Goal: Task Accomplishment & Management: Complete application form

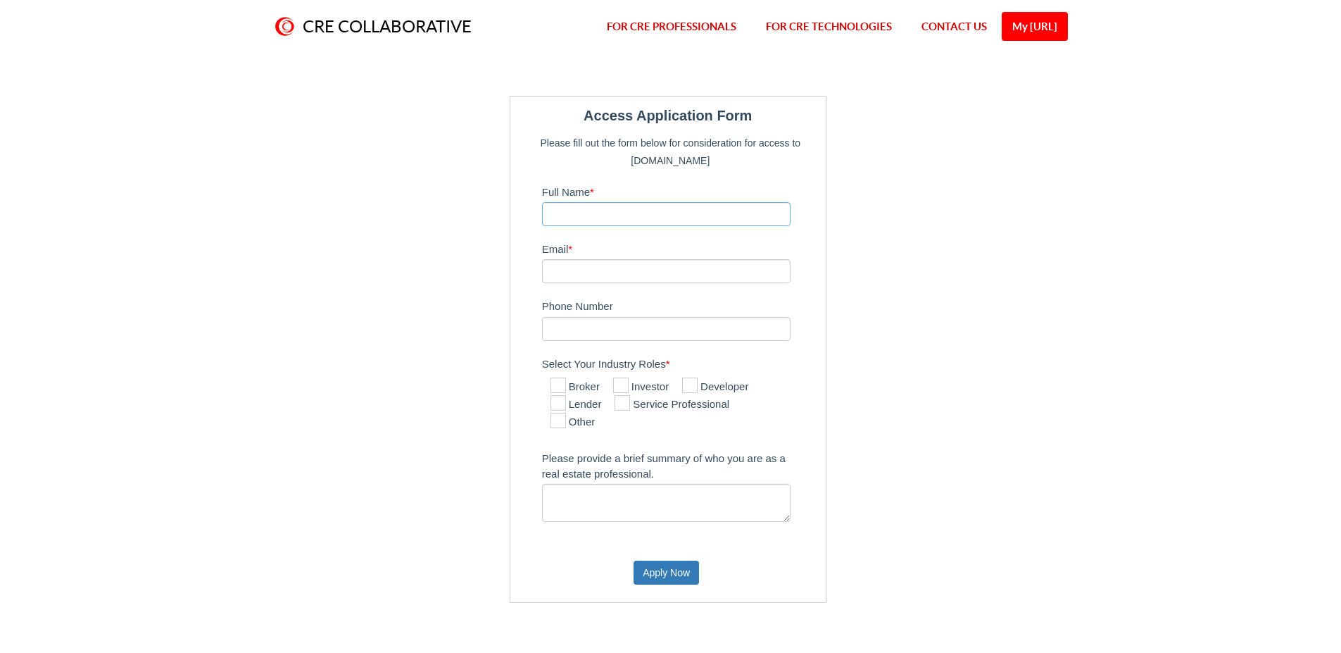
click at [610, 215] on input "Full Name *" at bounding box center [666, 214] width 249 height 24
type input "[PERSON_NAME]"
type input "[EMAIL_ADDRESS][DOMAIN_NAME]"
type input "3055422583"
drag, startPoint x: 603, startPoint y: 329, endPoint x: 467, endPoint y: 302, distance: 139.2
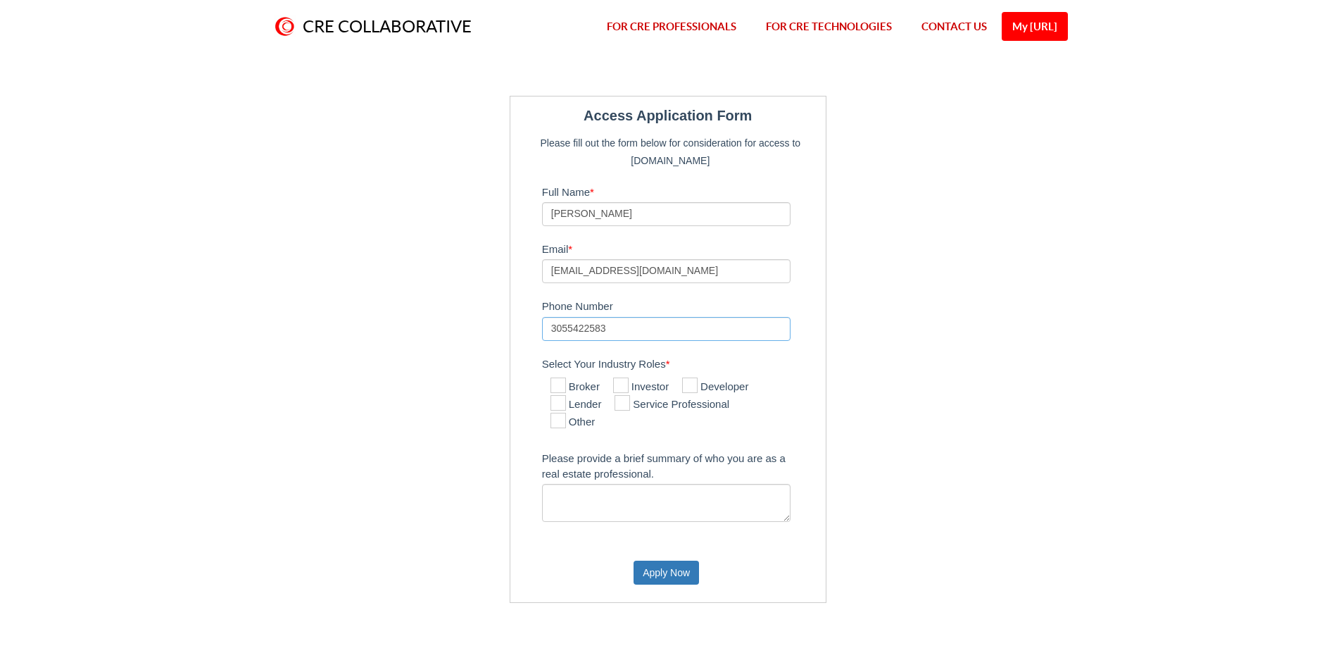
click at [467, 302] on div "Access Application Form Please fill out the form below for consideration for ac…" at bounding box center [671, 349] width 412 height 507
click at [558, 386] on icon at bounding box center [557, 384] width 15 height 15
click at [558, 386] on input "Broker" at bounding box center [554, 386] width 9 height 9
checkbox input "true"
click at [600, 494] on textarea "Please provide a brief summary of who you are as a real estate professional." at bounding box center [666, 503] width 249 height 38
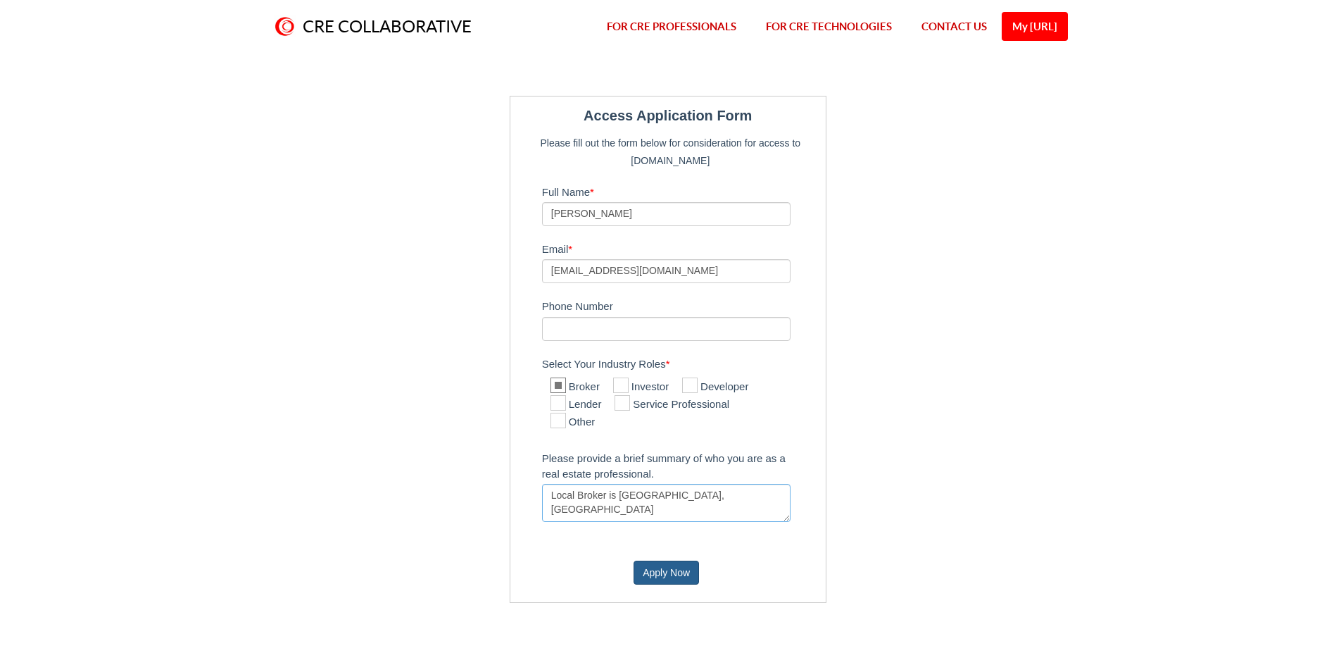
type textarea "Local Broker is [GEOGRAPHIC_DATA], [GEOGRAPHIC_DATA]"
click at [664, 572] on button "Apply Now" at bounding box center [666, 572] width 65 height 24
